Goal: Find specific page/section: Find specific page/section

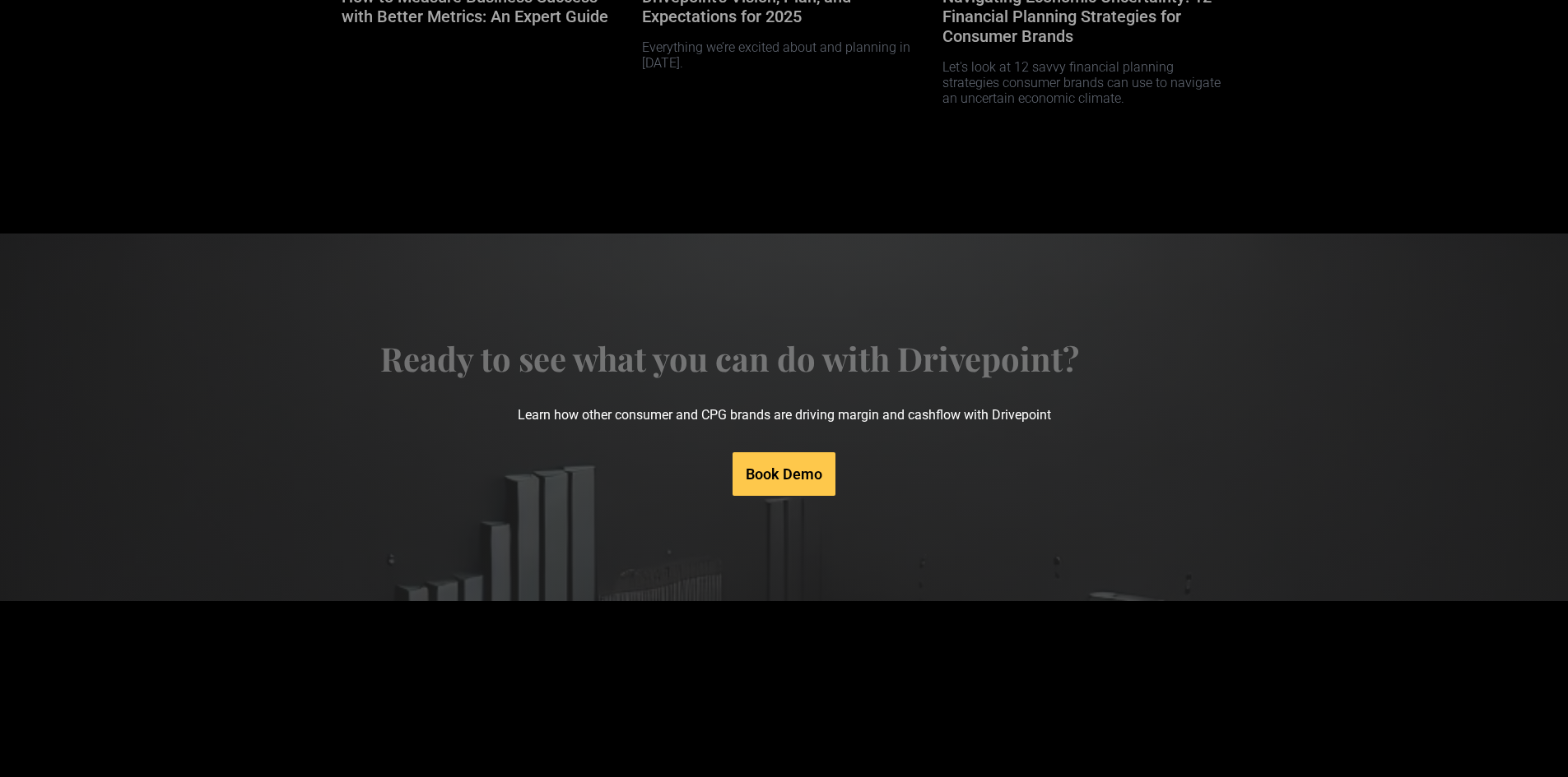
scroll to position [7829, 0]
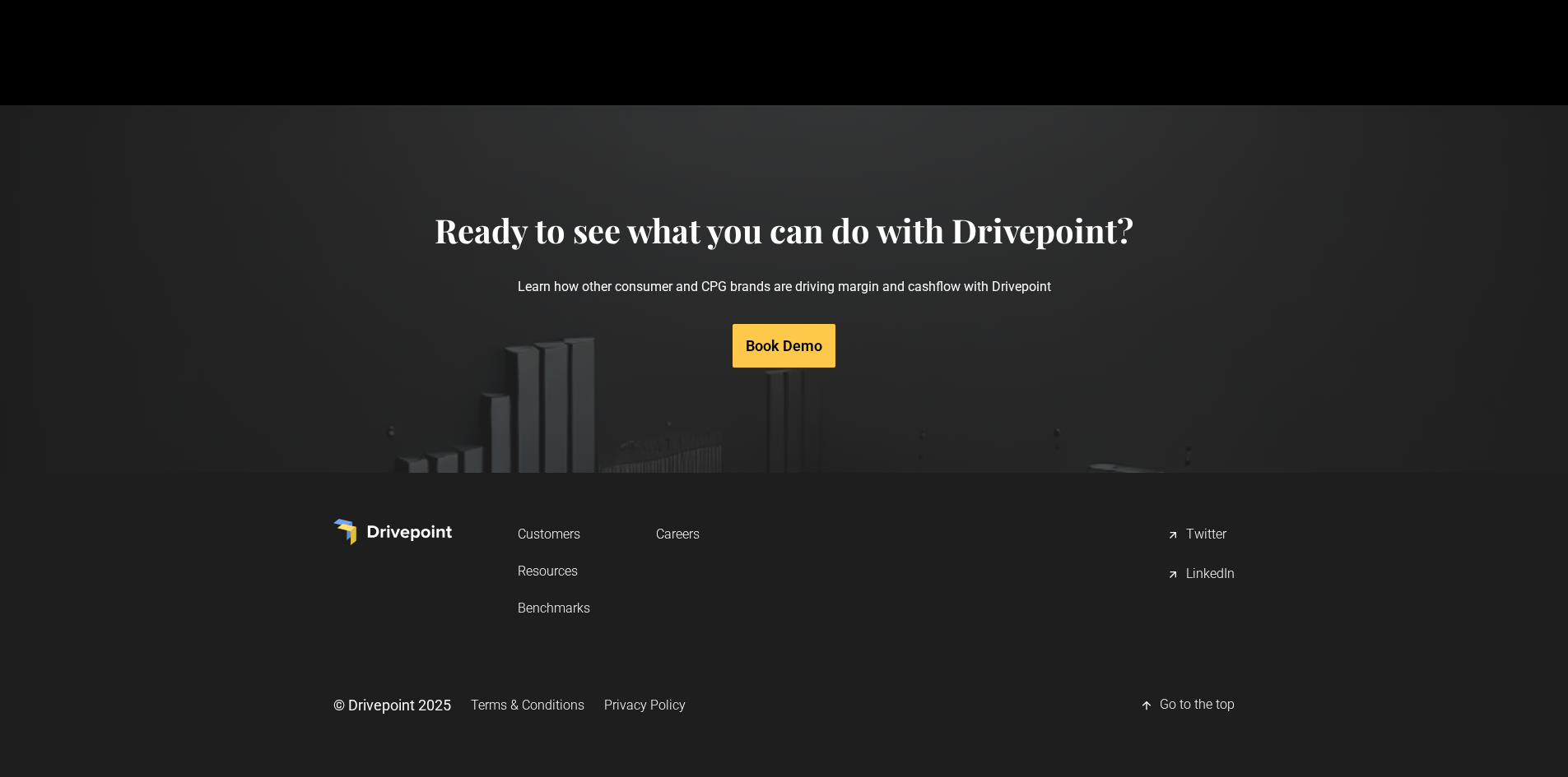
click at [682, 515] on div "Customers Resources Benchmarks Careers Twitter LinkedIn © Drivepoint 2025 Terms…" at bounding box center [784, 625] width 901 height 238
click at [680, 529] on link "Careers" at bounding box center [677, 534] width 43 height 30
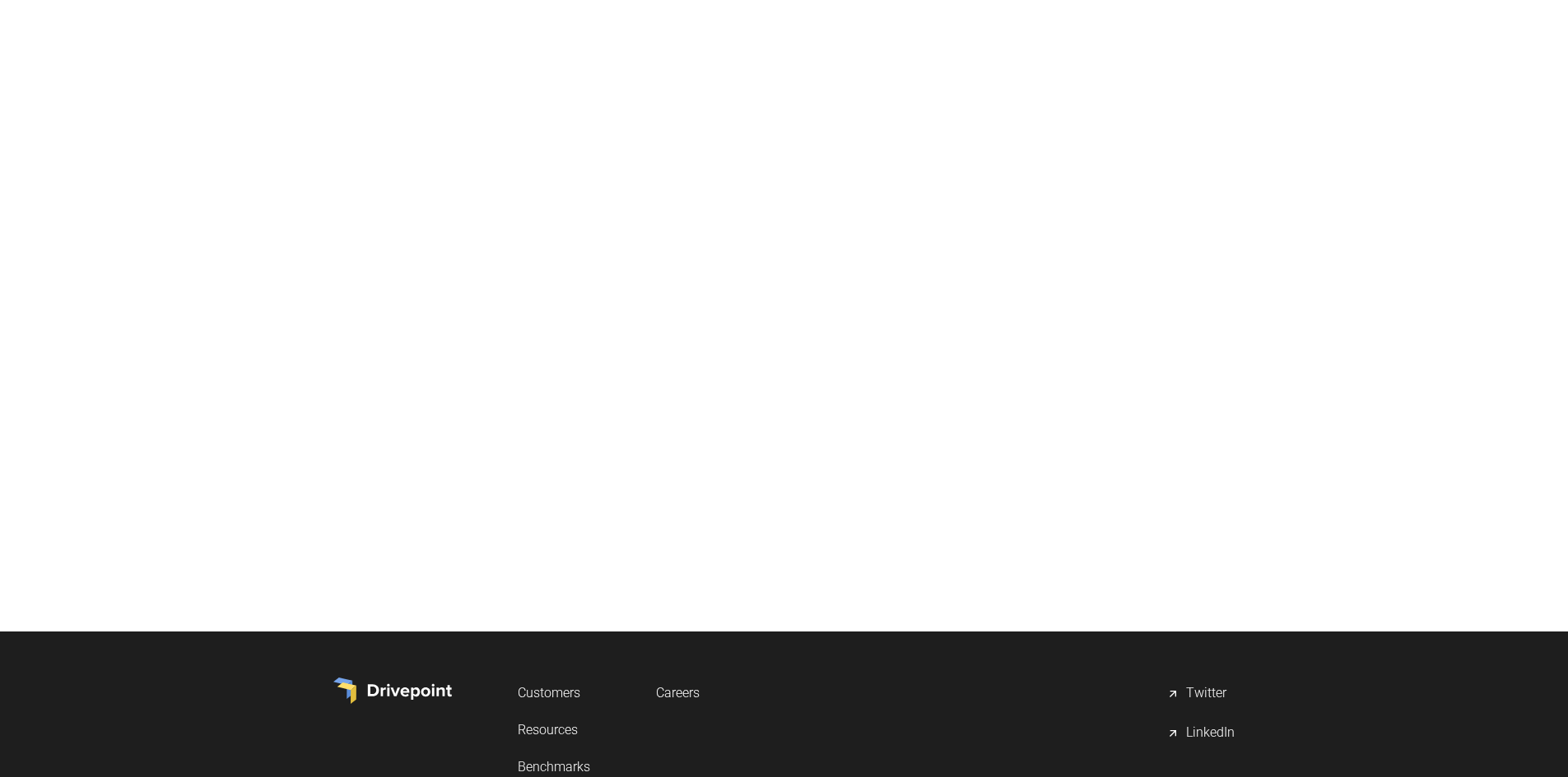
scroll to position [329, 0]
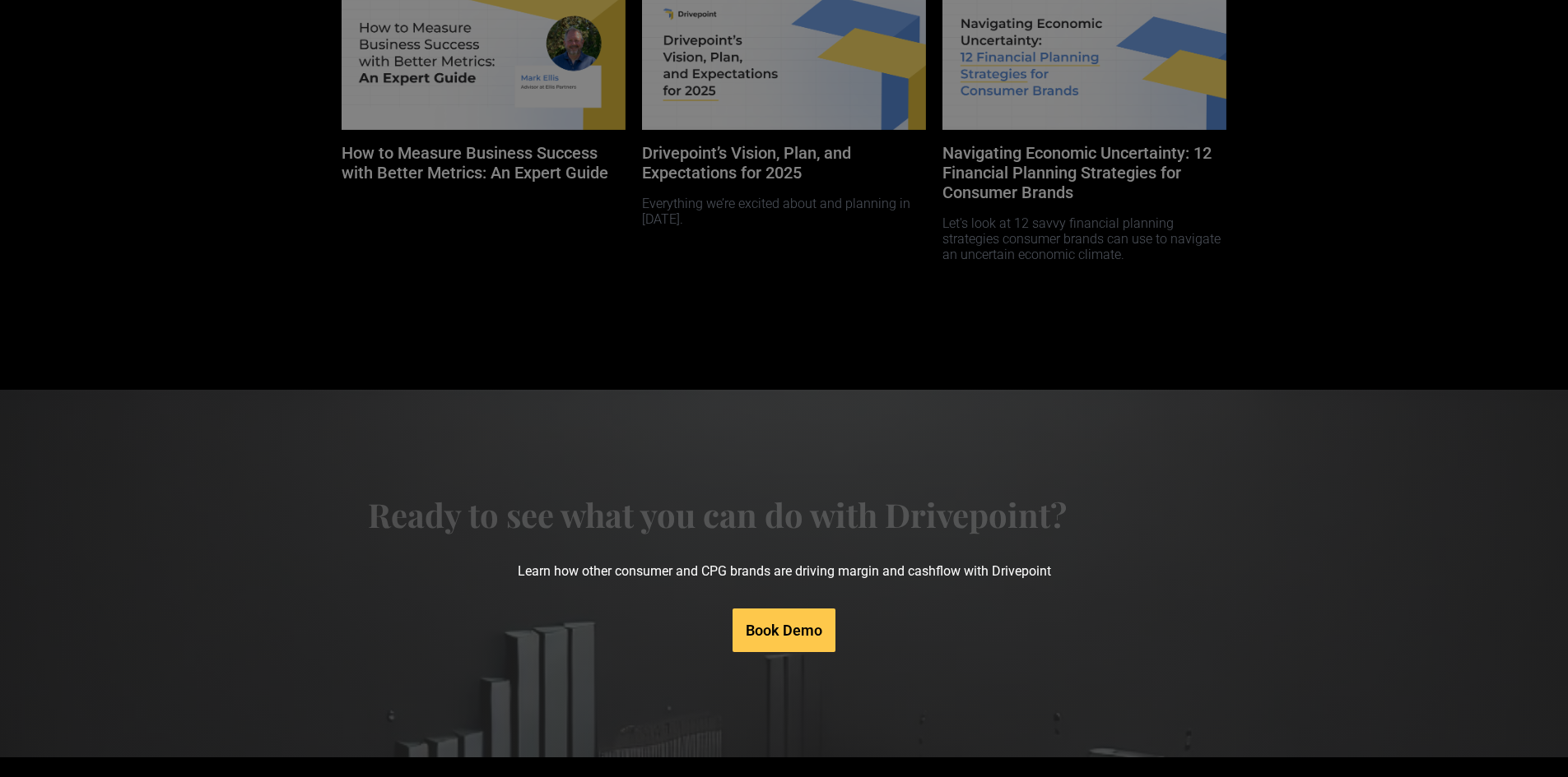
scroll to position [7829, 0]
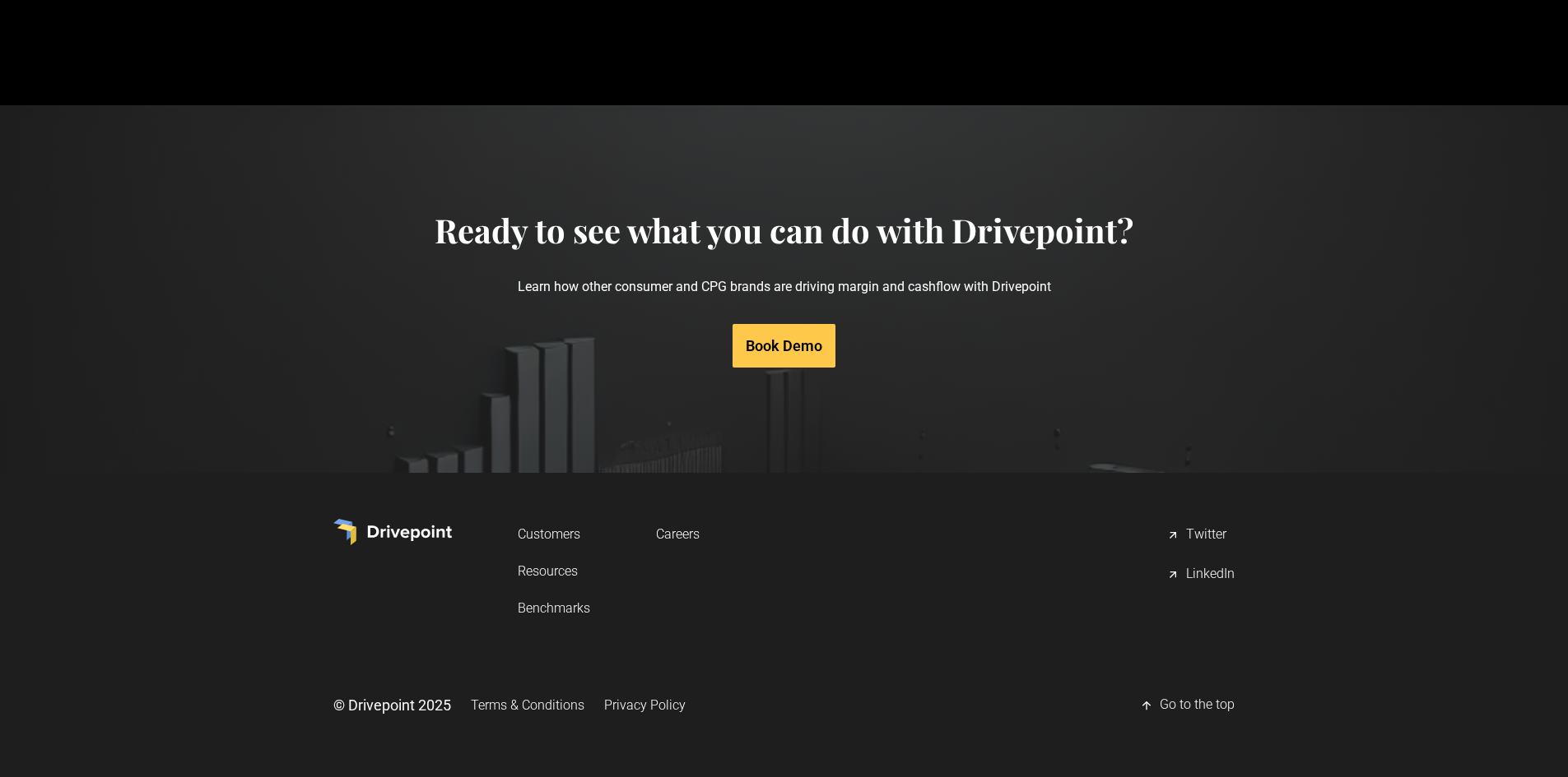
click at [667, 527] on link "Careers" at bounding box center [677, 534] width 43 height 30
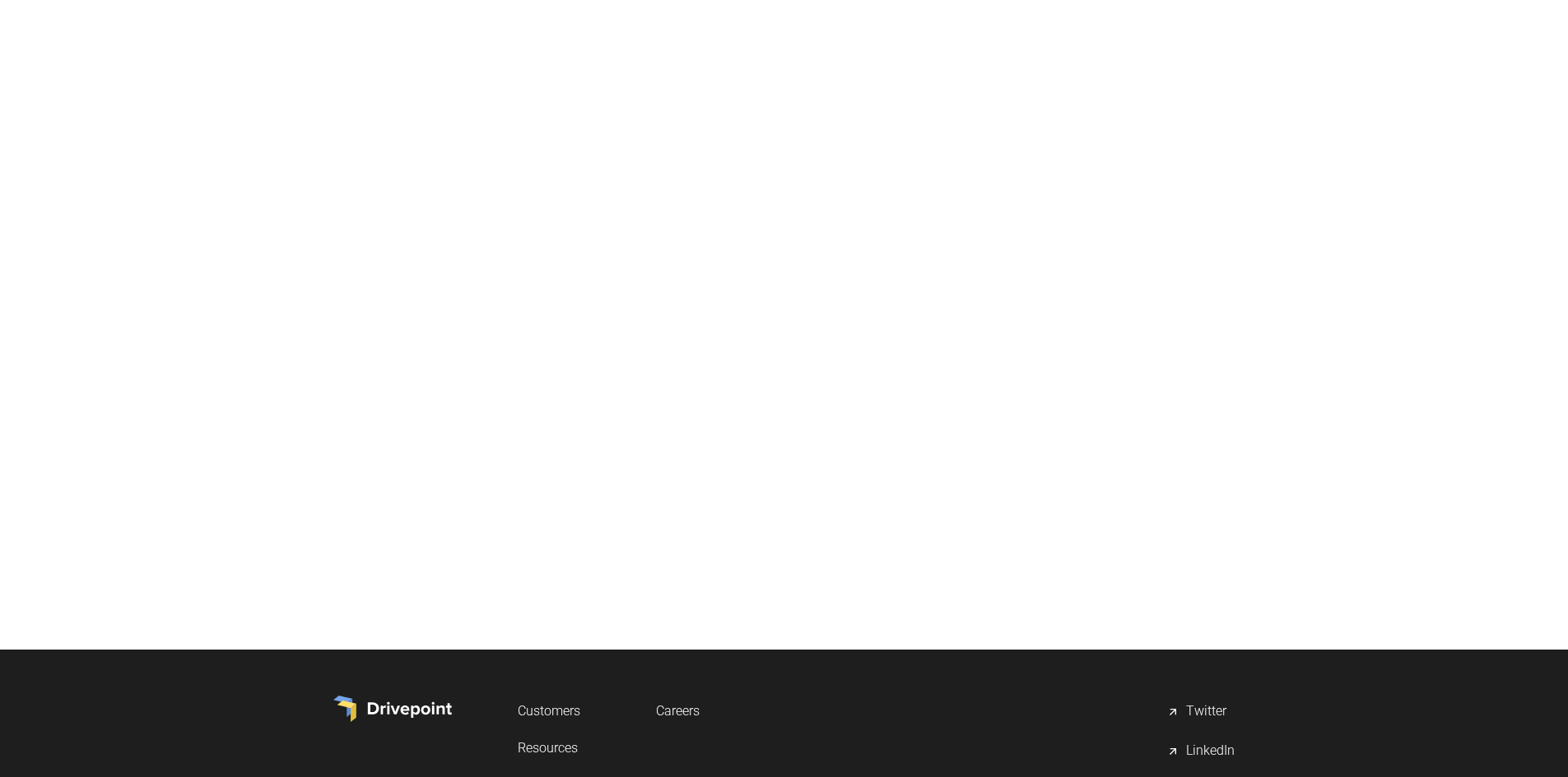
scroll to position [294, 0]
